Goal: Task Accomplishment & Management: Use online tool/utility

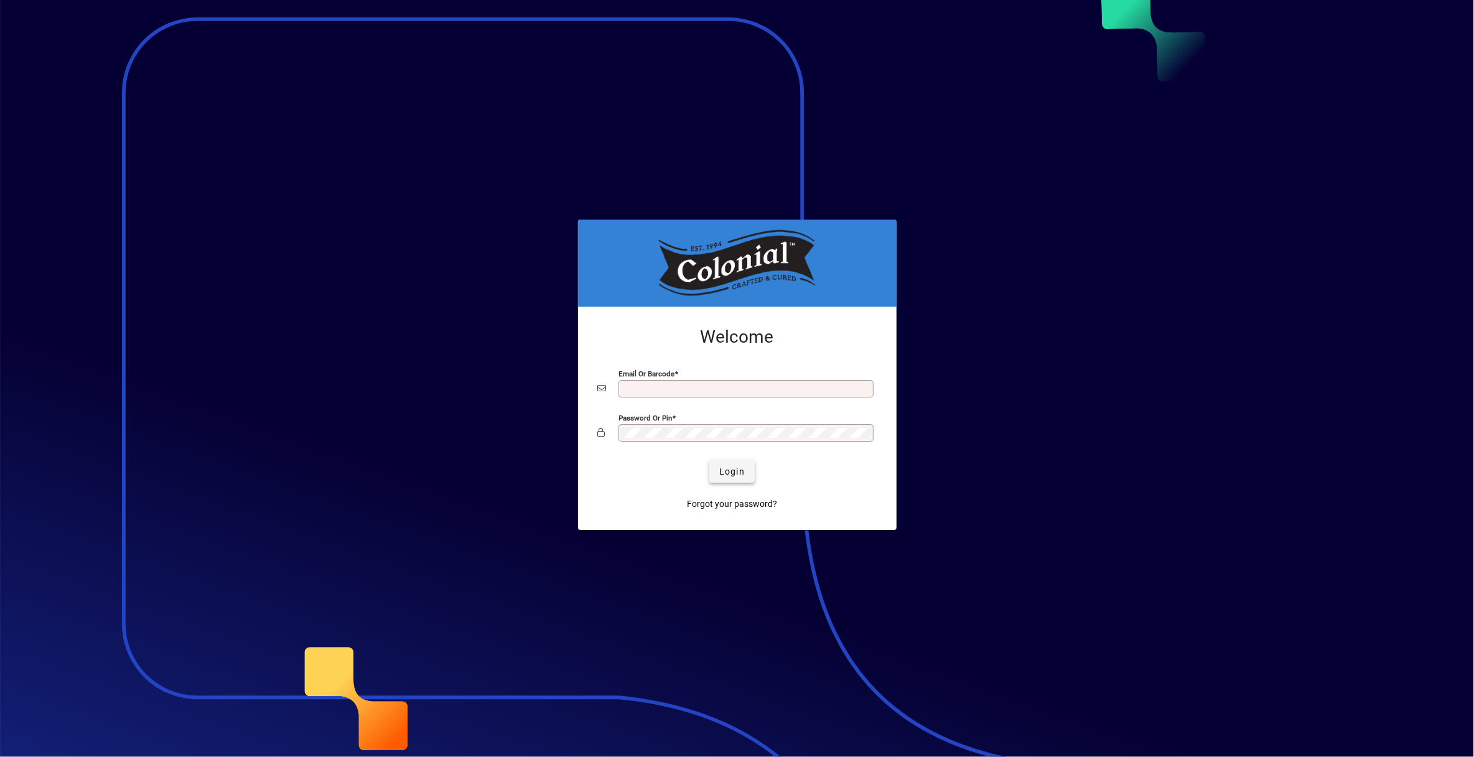
type input "**********"
click at [736, 472] on span "Login" at bounding box center [732, 472] width 26 height 13
